Goal: Find specific page/section: Find specific page/section

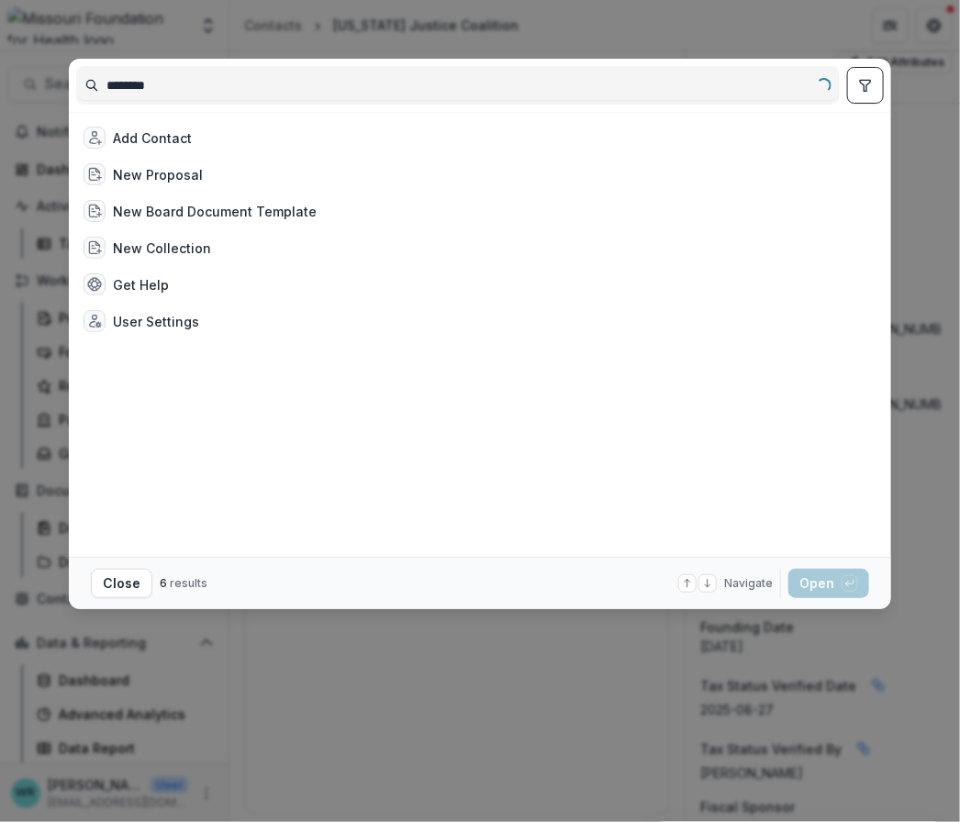
scroll to position [815, 0]
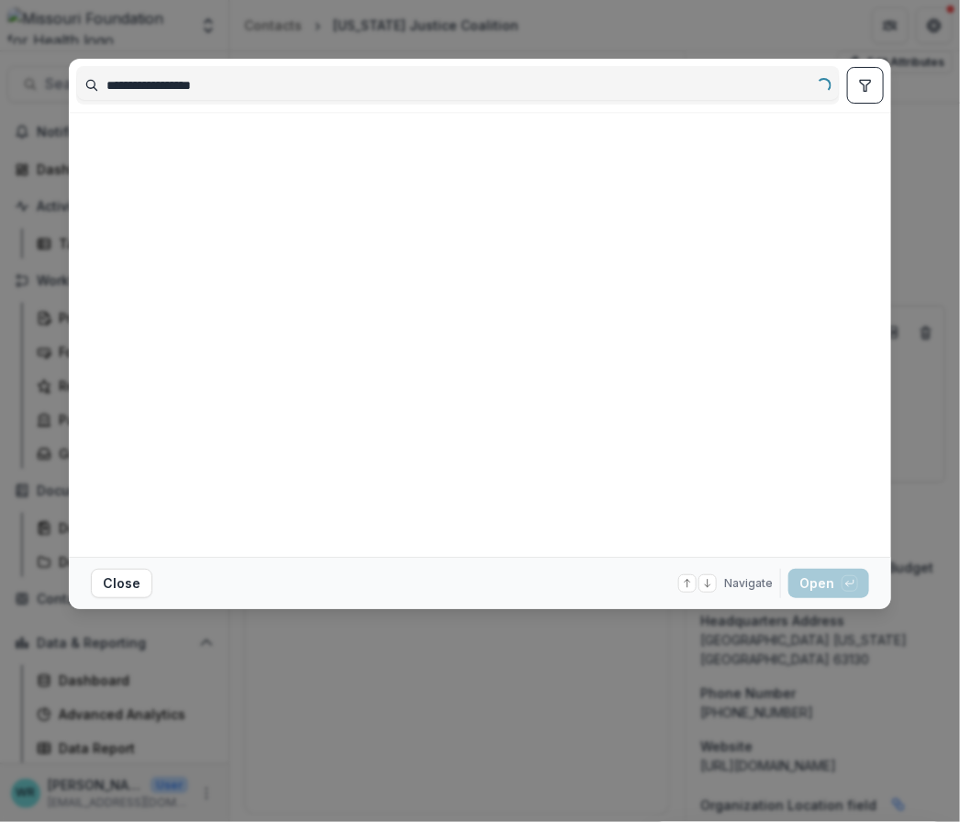
type input "**********"
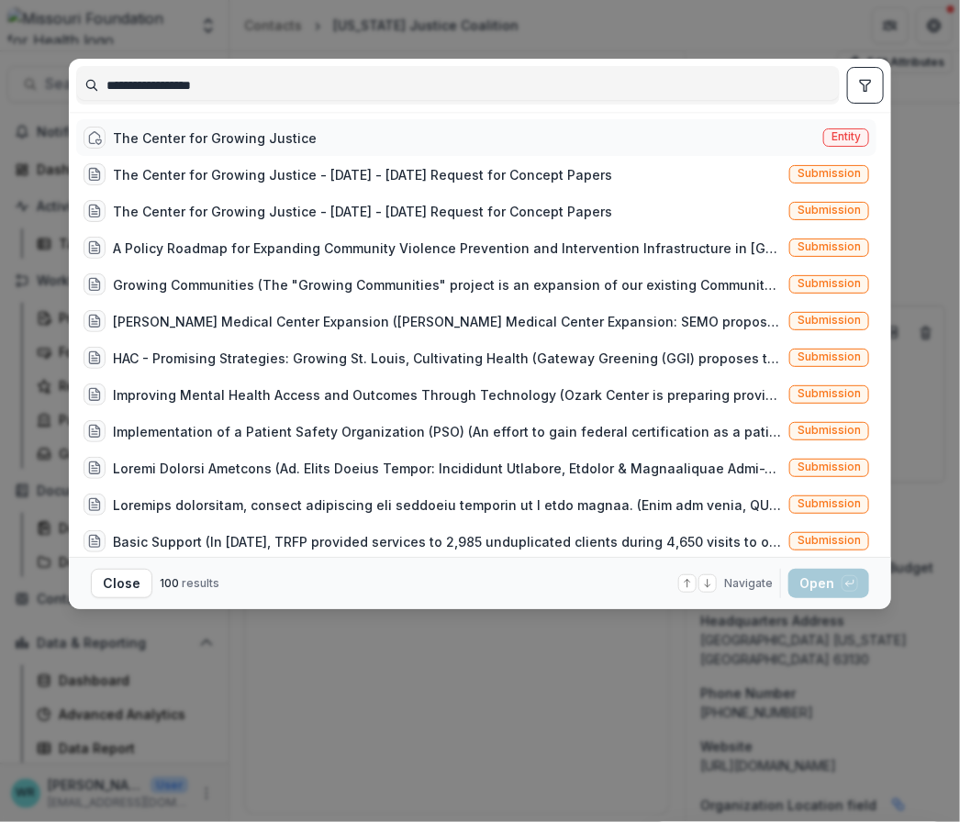
click at [845, 142] on span "Entity" at bounding box center [845, 136] width 29 height 13
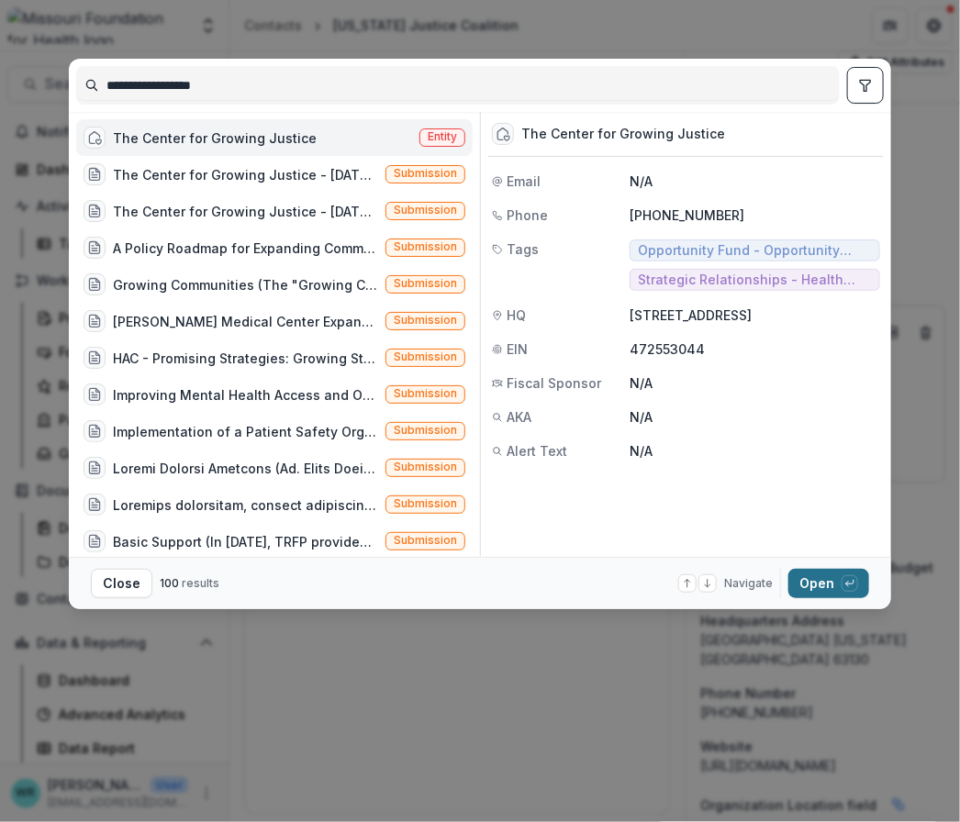
click at [842, 579] on div "button" at bounding box center [850, 583] width 17 height 17
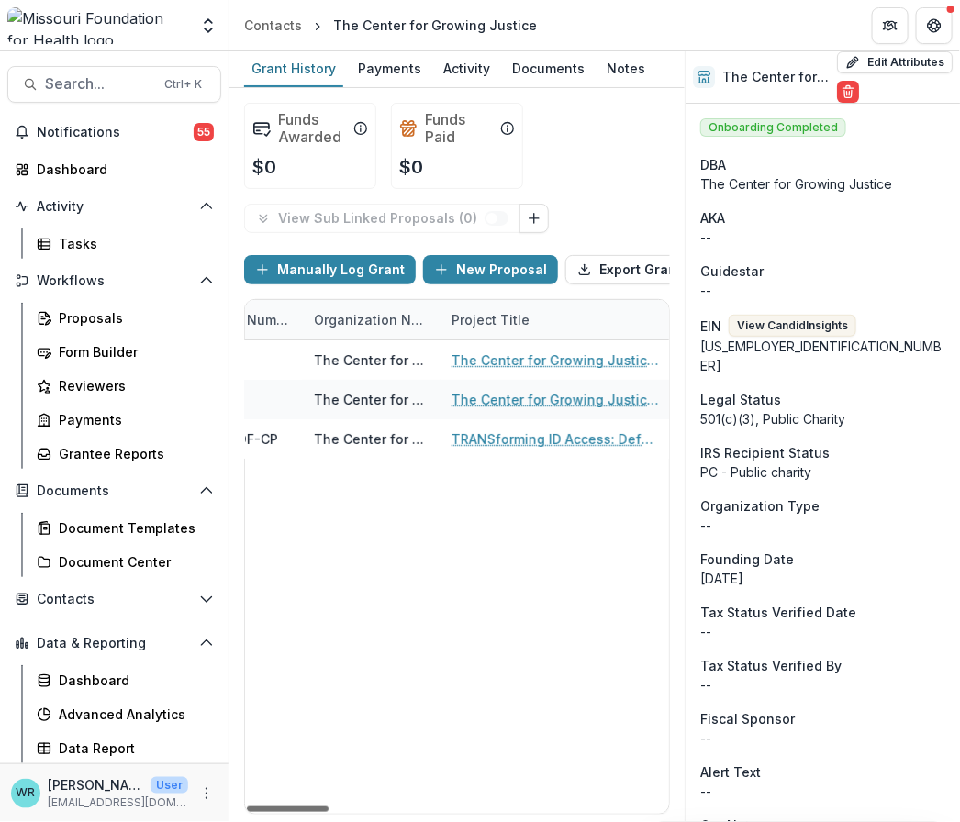
scroll to position [0, 327]
drag, startPoint x: 318, startPoint y: 808, endPoint x: 382, endPoint y: 776, distance: 70.6
click at [329, 807] on div at bounding box center [288, 810] width 82 height 6
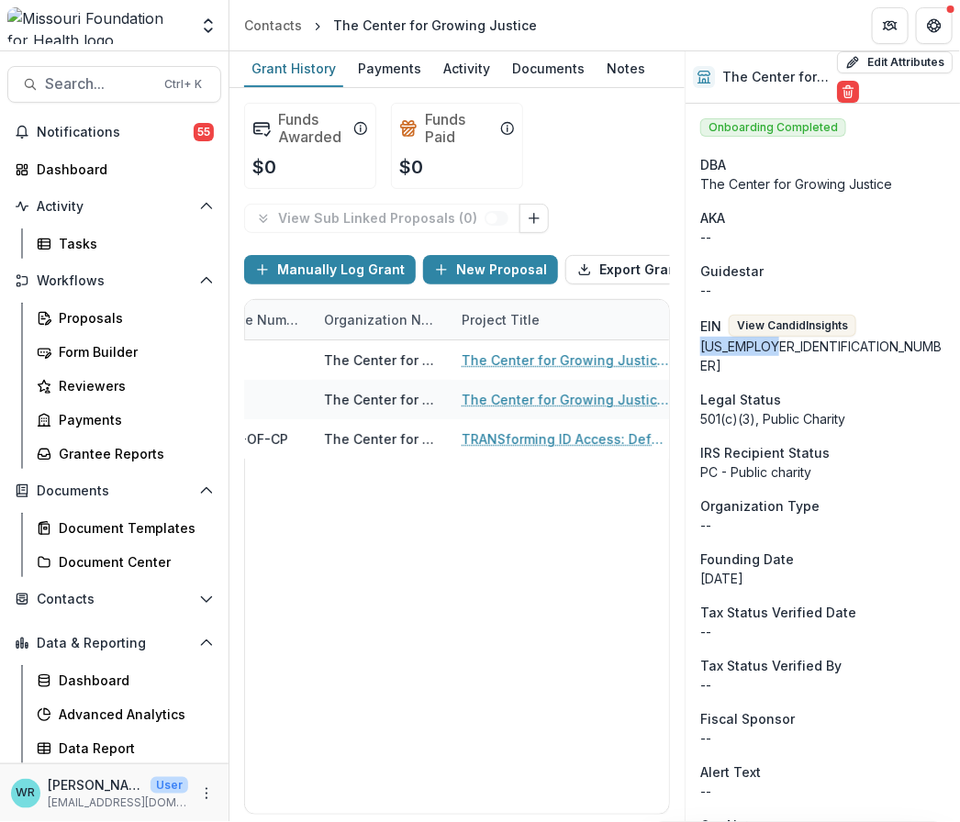
drag, startPoint x: 777, startPoint y: 345, endPoint x: 704, endPoint y: 347, distance: 73.4
click at [704, 347] on div "47-2553044" at bounding box center [822, 356] width 245 height 39
copy div "47-2553044"
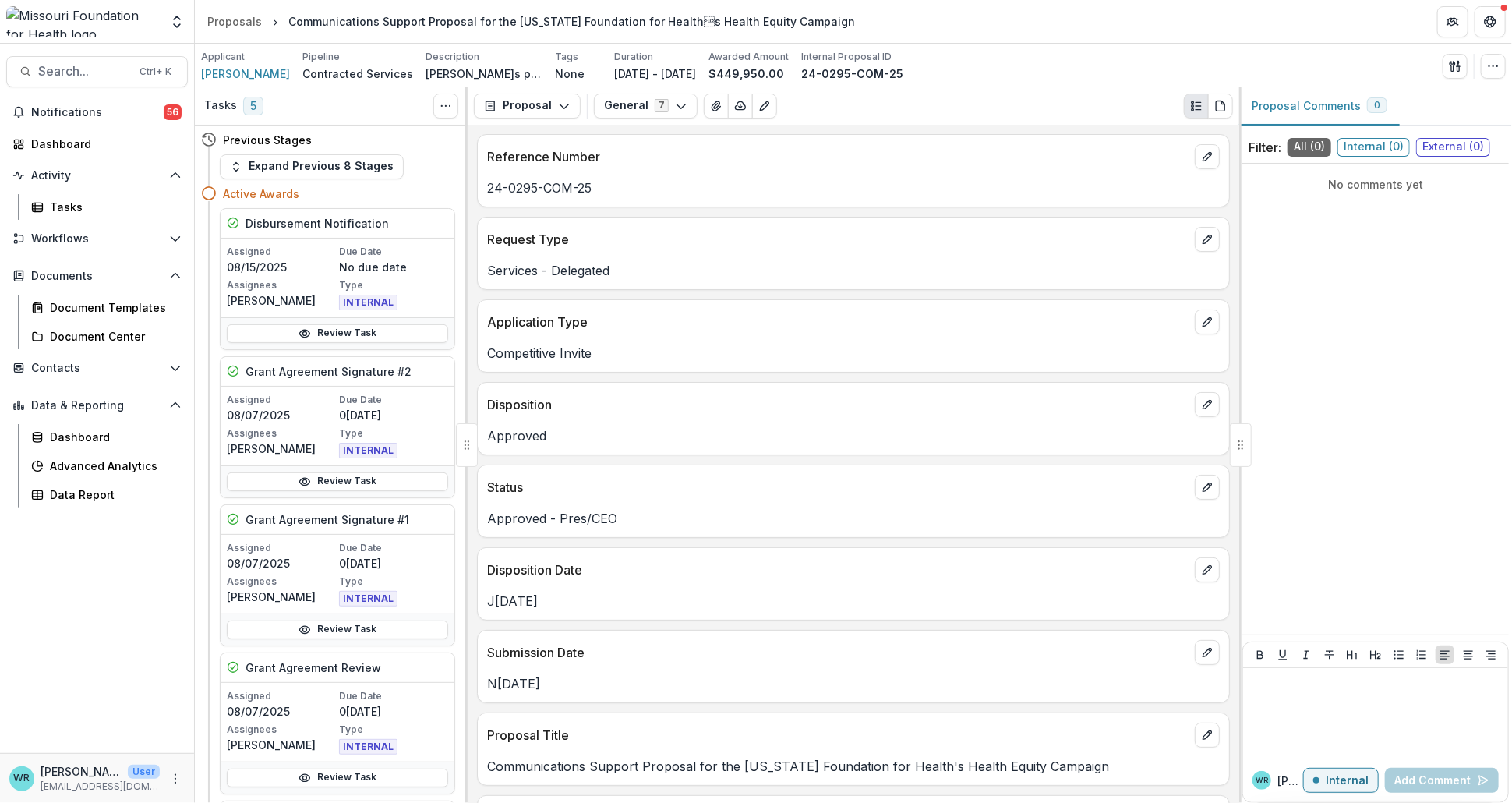
scroll to position [1126, 0]
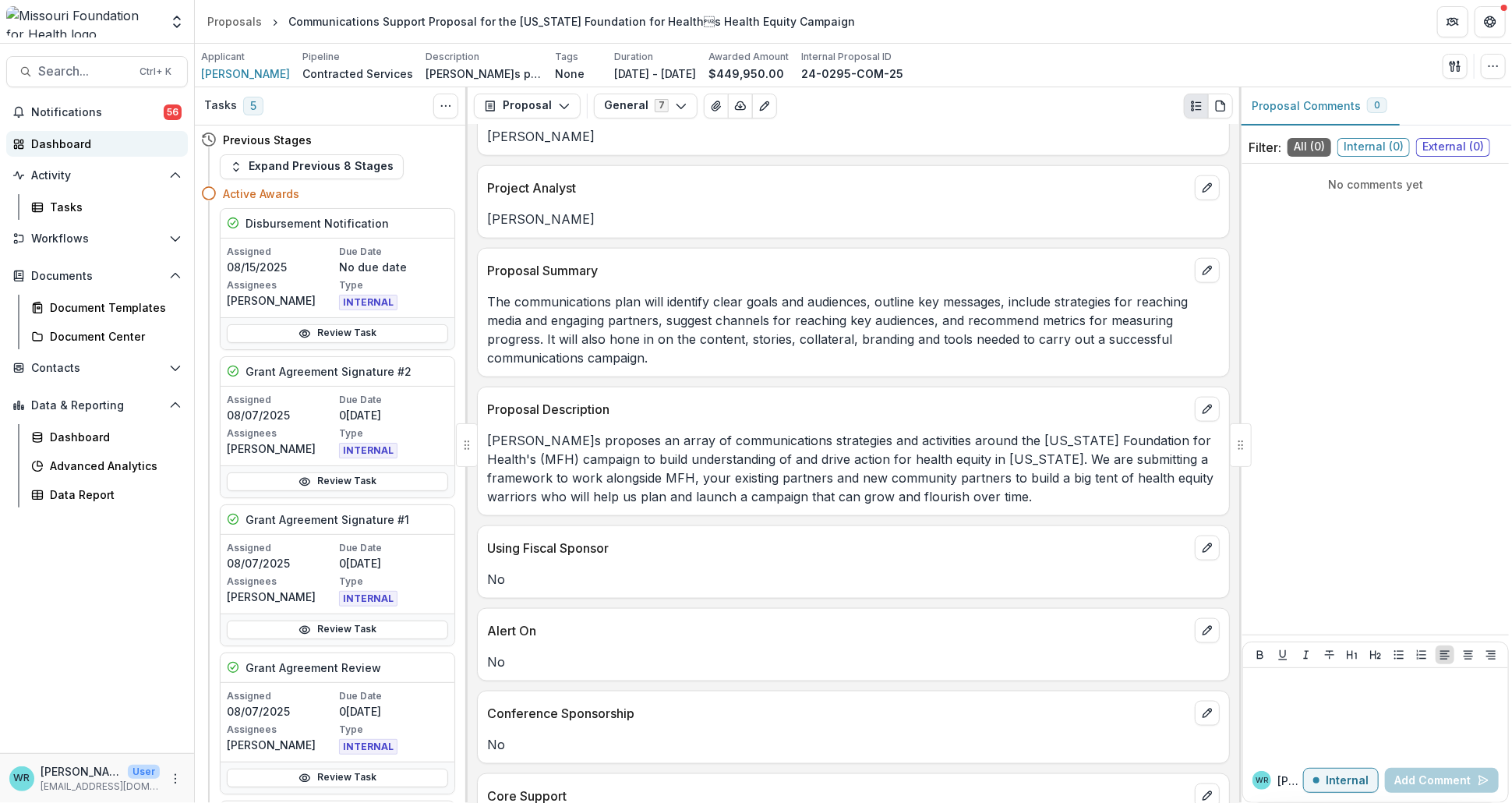
click at [65, 143] on div "Dashboard" at bounding box center [104, 144] width 144 height 16
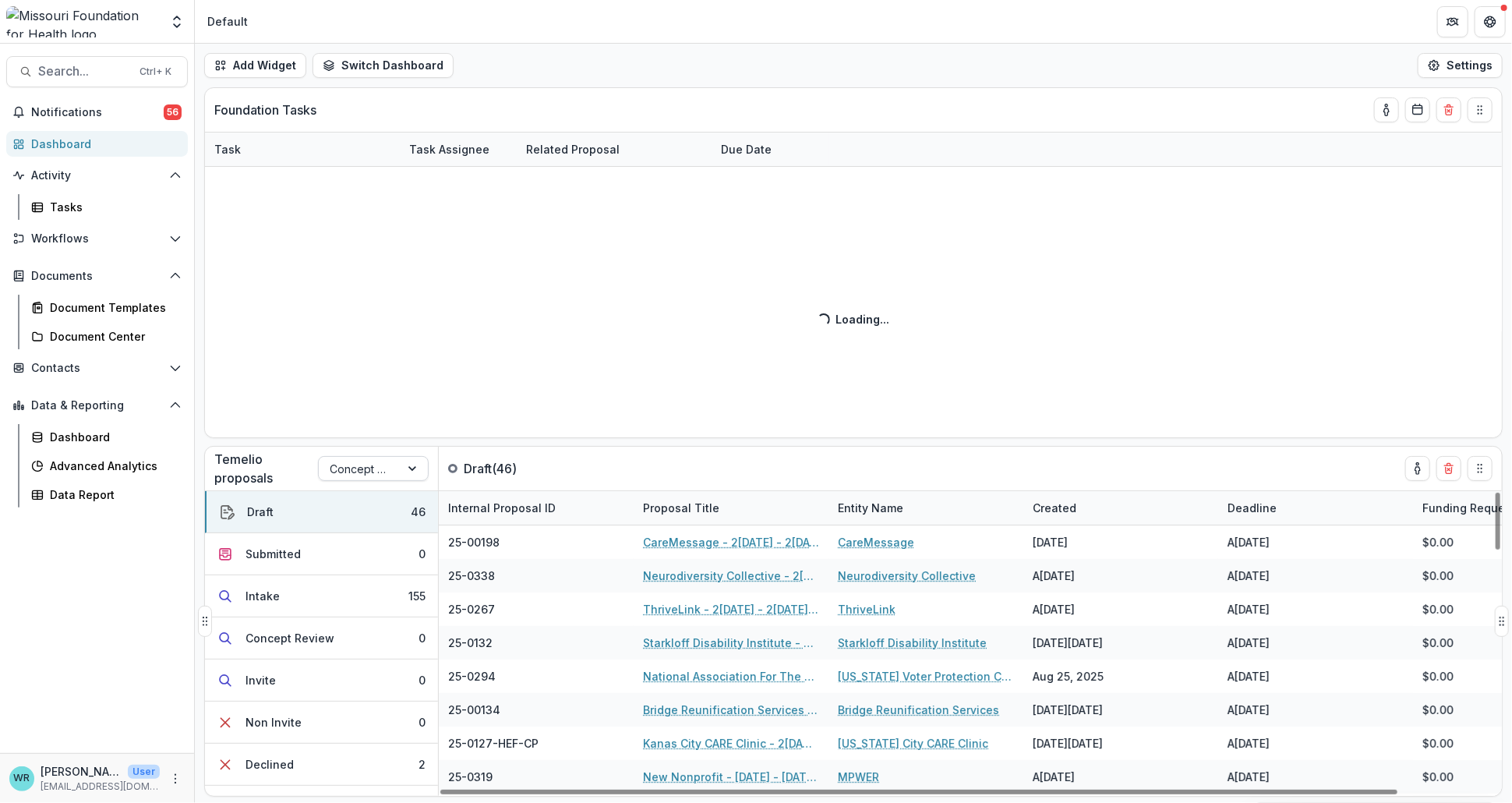
click at [412, 469] on div at bounding box center [414, 469] width 28 height 24
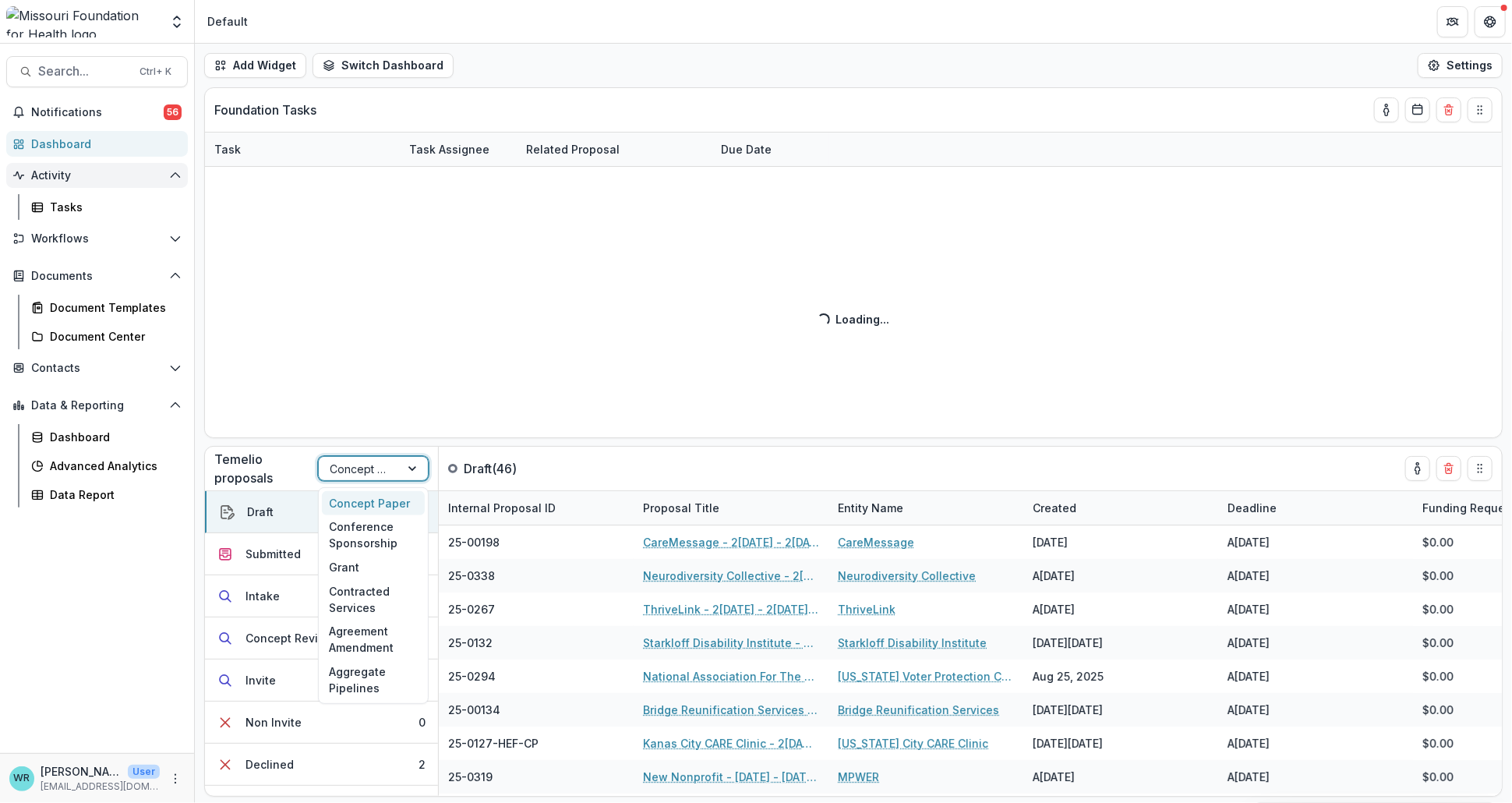
click at [364, 533] on div "Conference Sponsorship" at bounding box center [373, 536] width 103 height 41
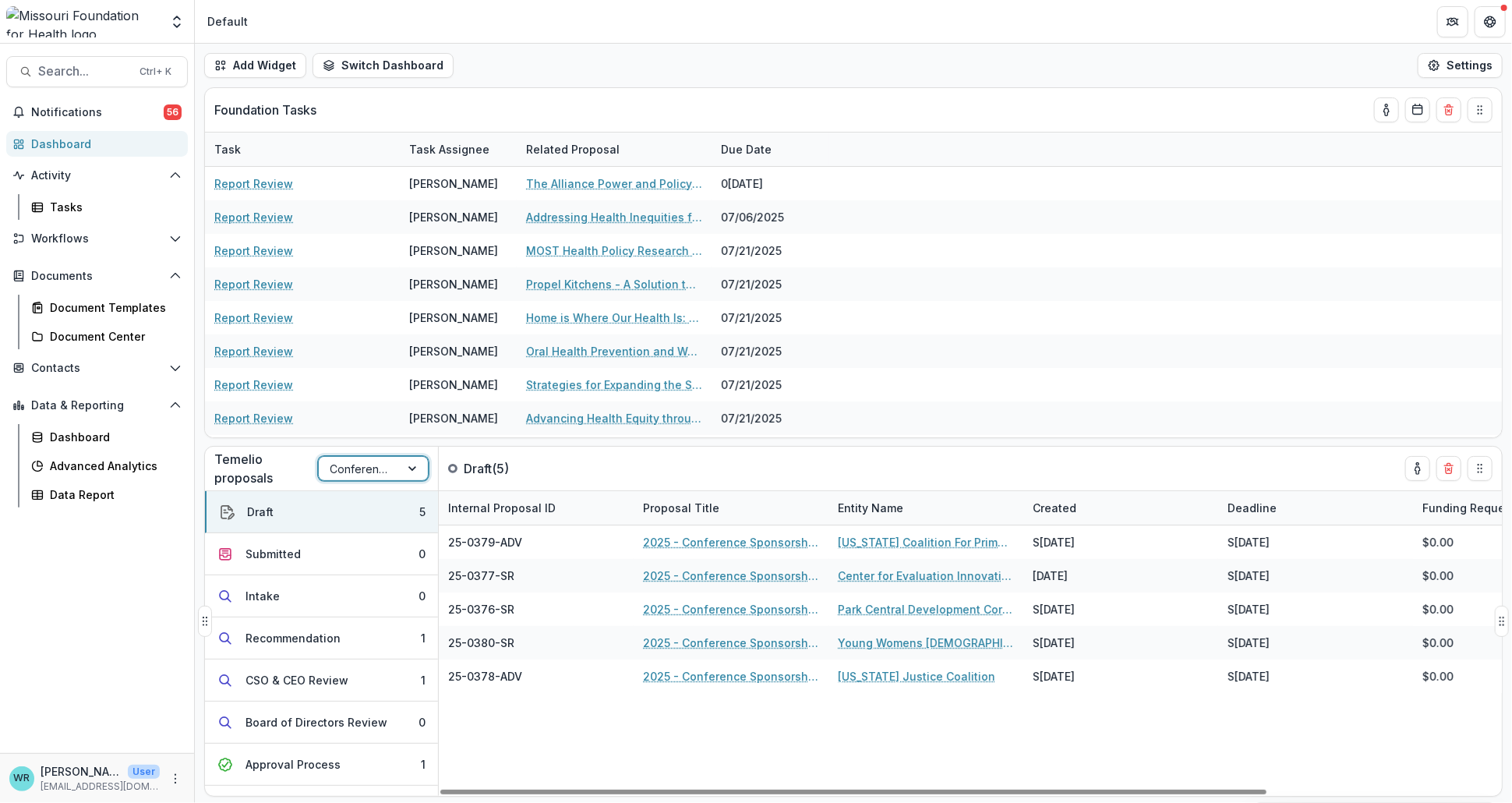
drag, startPoint x: 1255, startPoint y: 500, endPoint x: 1285, endPoint y: 512, distance: 32.3
click at [1255, 500] on div "Deadline" at bounding box center [1252, 507] width 68 height 16
click at [1300, 568] on button "Sort Ascending" at bounding box center [1315, 575] width 187 height 25
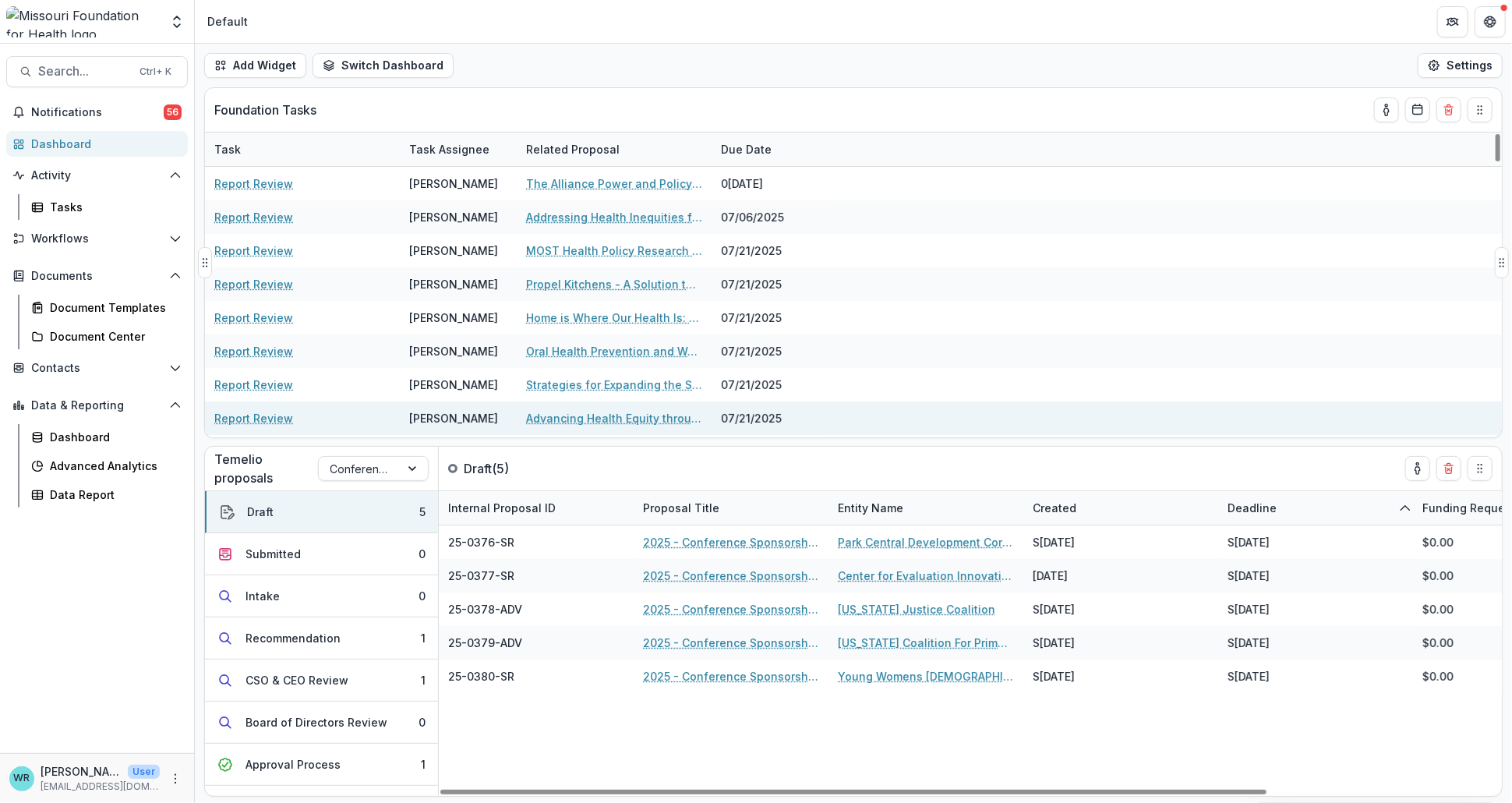
click at [1212, 427] on div "Report Review[PERSON_NAME] Advancing Health Equity through Government Systems C…" at bounding box center [853, 418] width 1297 height 33
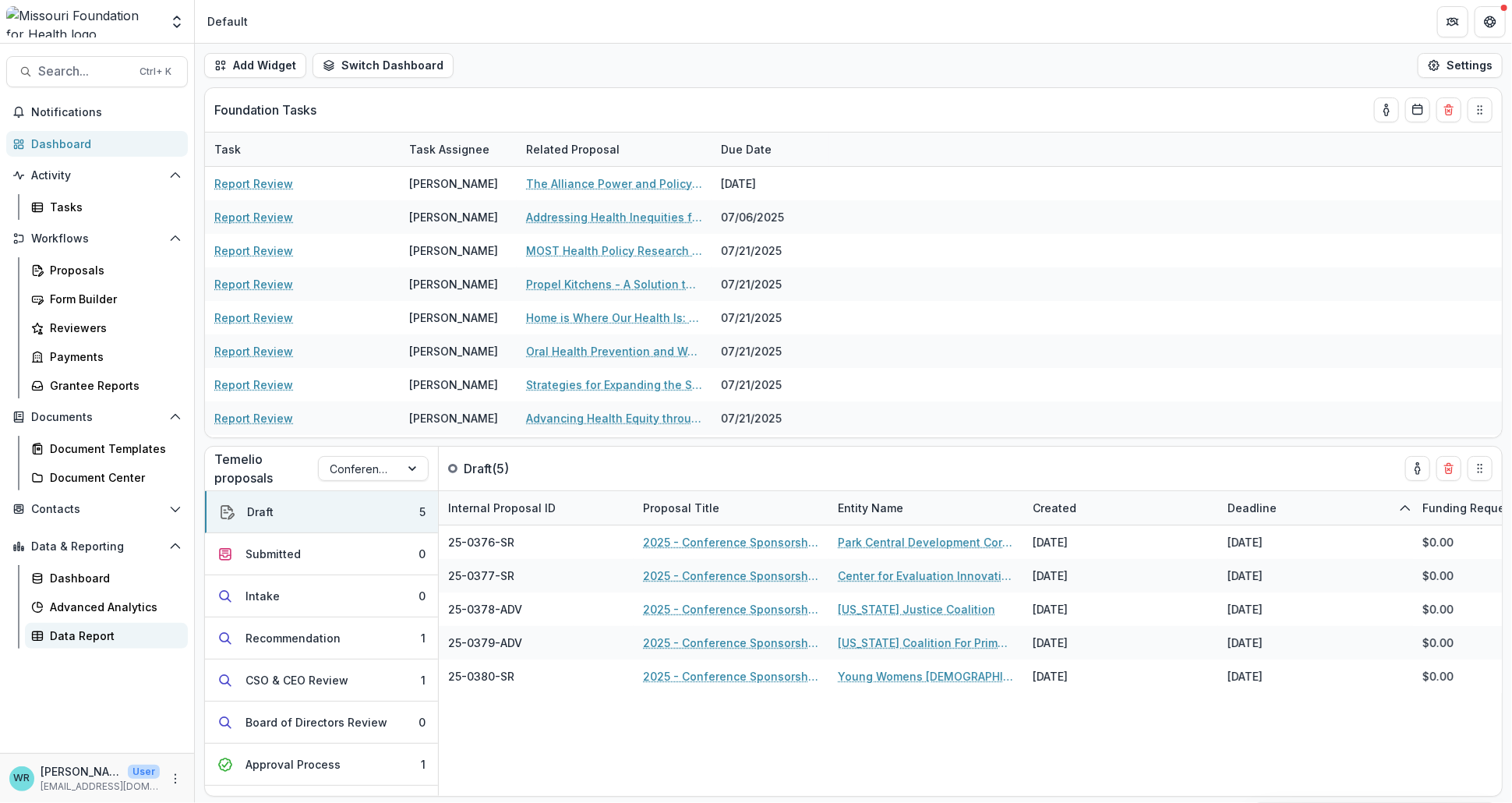
click at [77, 634] on div "Data Report" at bounding box center [113, 636] width 126 height 16
